Goal: Check status: Check status

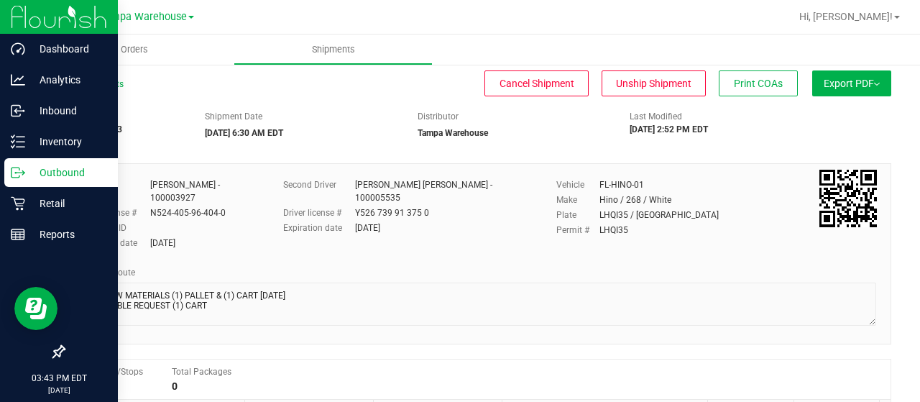
click at [23, 179] on icon at bounding box center [18, 172] width 14 height 14
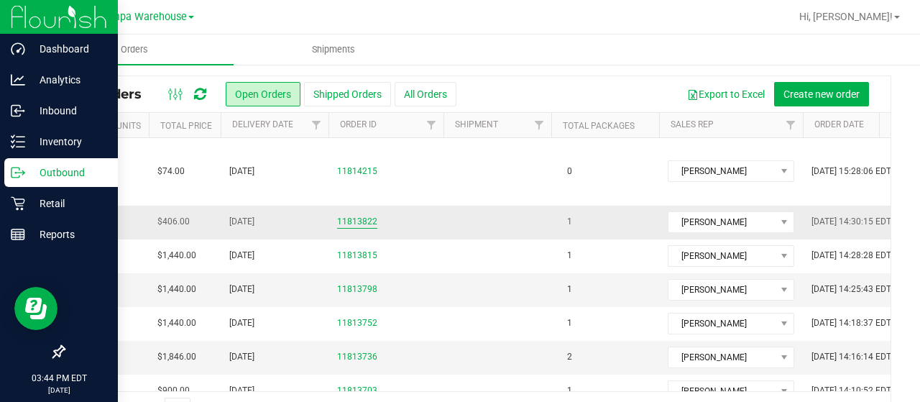
click at [364, 215] on link "11813822" at bounding box center [357, 222] width 40 height 14
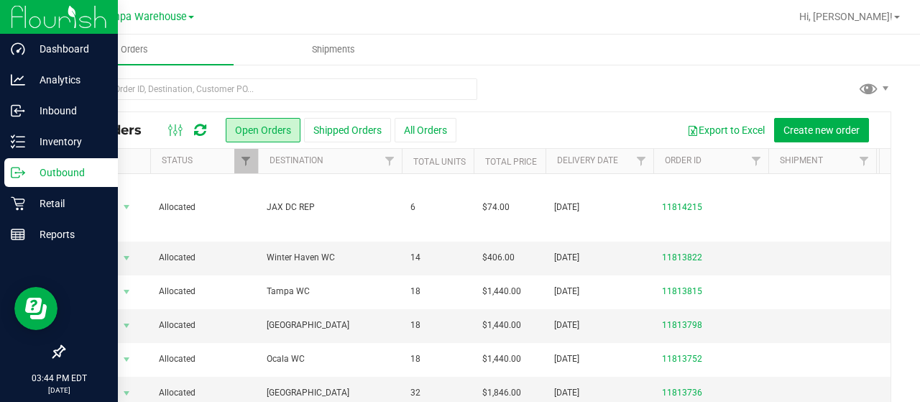
click at [19, 160] on div "Outbound" at bounding box center [61, 172] width 114 height 29
